Goal: Task Accomplishment & Management: Manage account settings

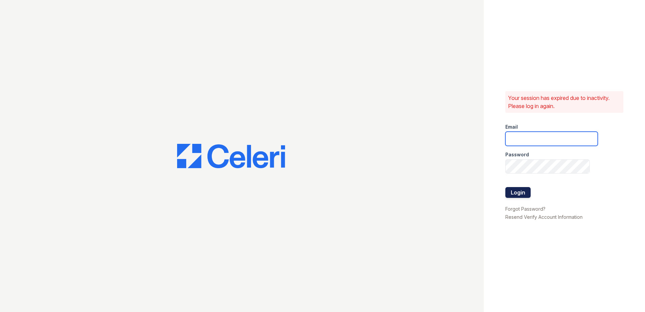
type input "joshua.patterson@greystar.com"
click at [520, 190] on button "Login" at bounding box center [518, 192] width 25 height 11
type input "joshua.patterson@greystar.com"
click at [525, 193] on button "Login" at bounding box center [518, 192] width 25 height 11
